Goal: Transaction & Acquisition: Purchase product/service

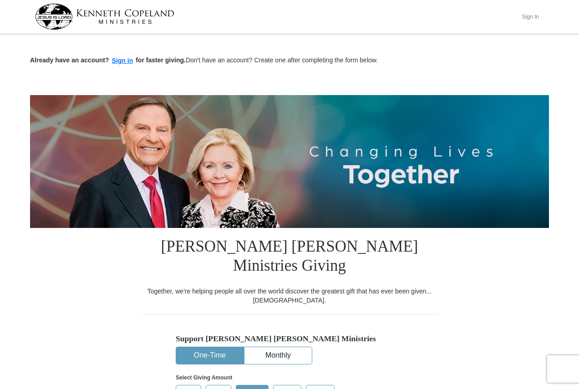
click at [528, 18] on button "Sign In" at bounding box center [530, 17] width 27 height 14
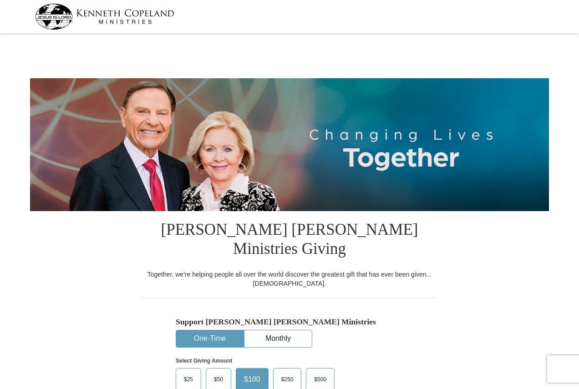
select select "PA"
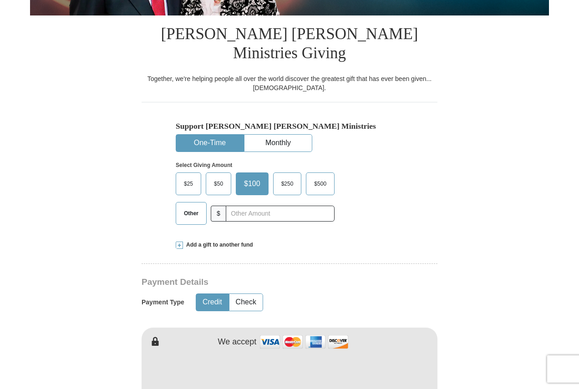
scroll to position [228, 0]
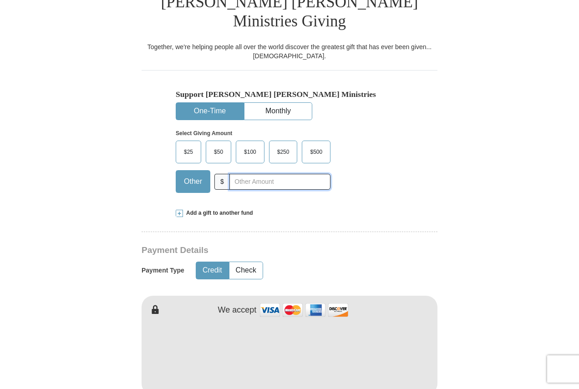
click at [262, 174] on input "text" at bounding box center [280, 182] width 101 height 16
type input "20"
click at [243, 262] on button "Check" at bounding box center [246, 270] width 33 height 17
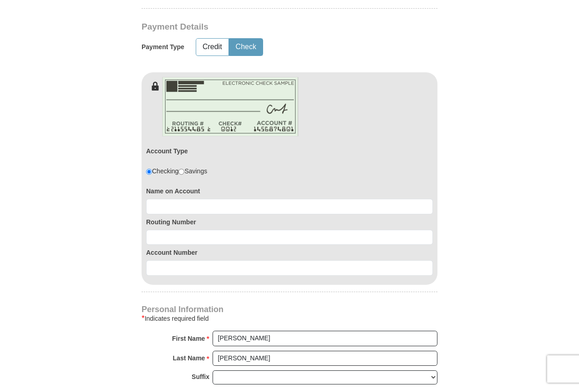
scroll to position [501, 0]
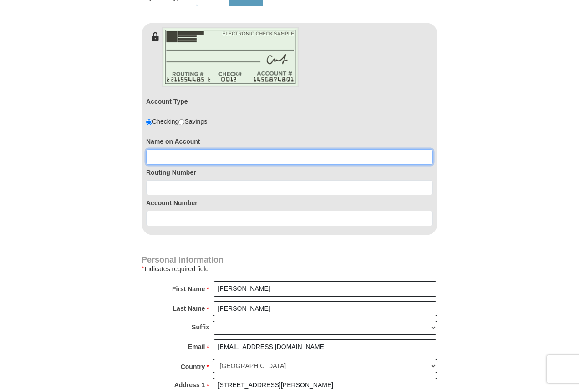
click at [182, 149] on input at bounding box center [289, 156] width 287 height 15
type input "Thomas D Howard"
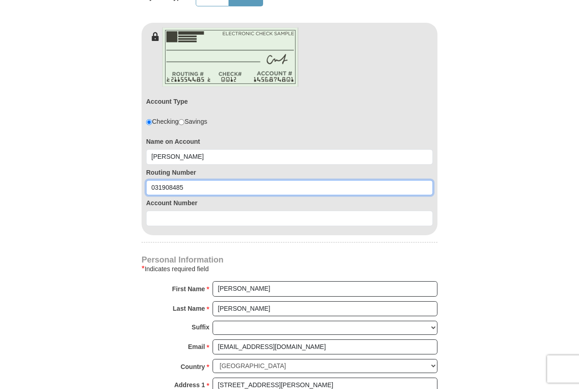
type input "031908485"
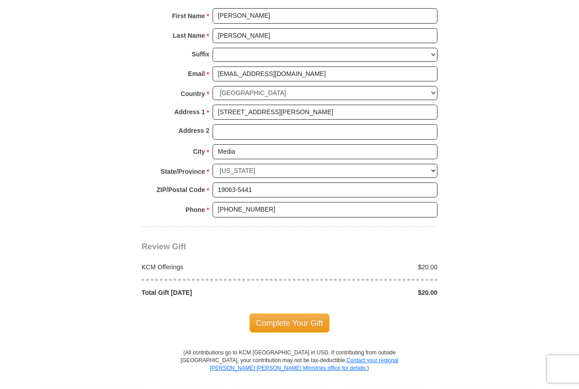
scroll to position [820, 0]
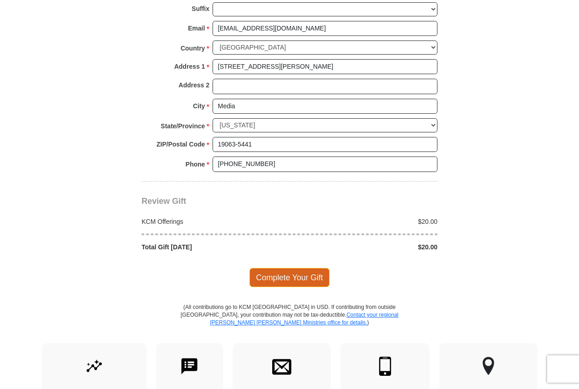
type input "0360154439"
click at [288, 268] on span "Complete Your Gift" at bounding box center [290, 277] width 81 height 19
